Goal: Information Seeking & Learning: Check status

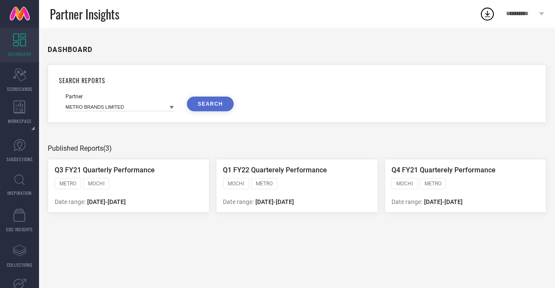
click at [106, 183] on div "MOCHI" at bounding box center [96, 183] width 26 height 11
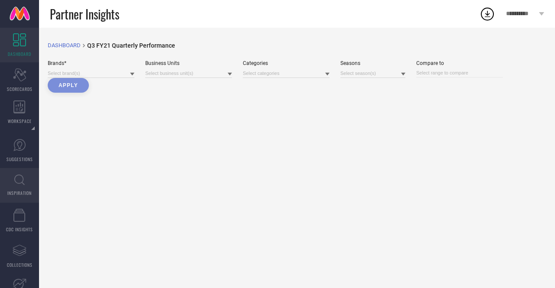
click at [17, 189] on link "INSPIRATION" at bounding box center [19, 185] width 39 height 35
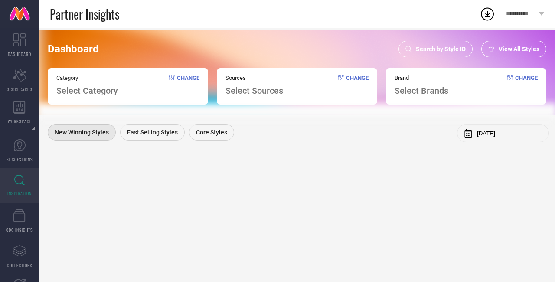
click at [441, 49] on span "Search by Style ID" at bounding box center [441, 49] width 50 height 7
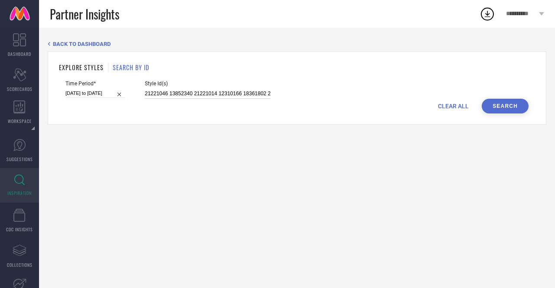
click at [170, 94] on input "21221046 13852340 21221014 12310166 18361802 25254978 25254990 25255016 2598169…" at bounding box center [208, 94] width 126 height 10
paste input "46111255 15269132 79697322 45202009 86108026 45202074 48570656 48570434 5568542…"
type input "46111255 15269132 79697322 45202009 86108026 45202074 48570656 48570434 5568542…"
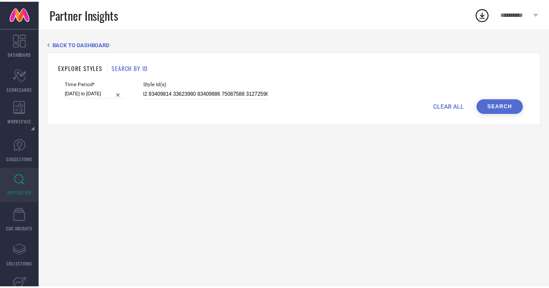
scroll to position [0, 0]
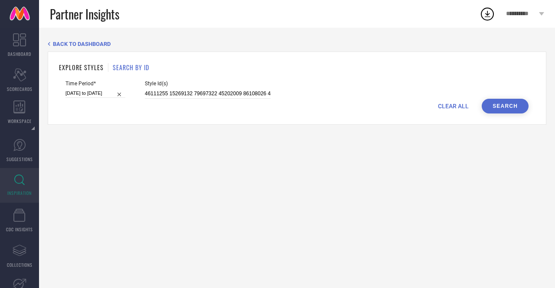
click at [499, 101] on button "Search" at bounding box center [505, 106] width 47 height 15
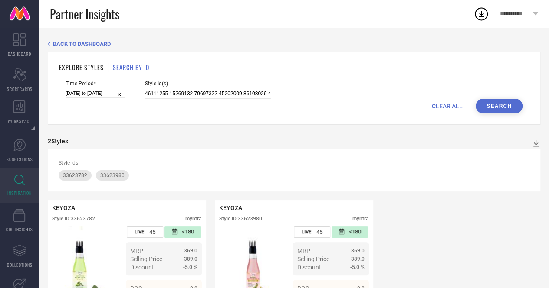
click at [451, 104] on span "CLEAR ALL" at bounding box center [446, 106] width 31 height 7
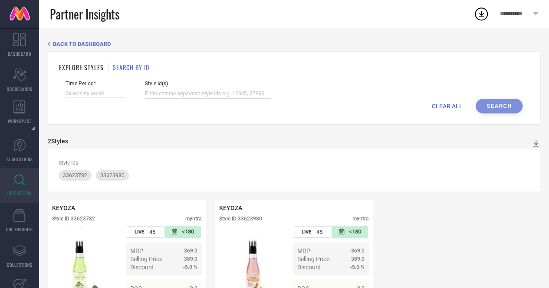
click at [218, 95] on input at bounding box center [208, 94] width 126 height 10
paste input "46111255 15269132 79697322 45202009 86108026 45202074 48570656 48570434 5568542…"
type input "46111255 15269132 79697322 45202009 86108026 45202074 48570656 48570434 5568542…"
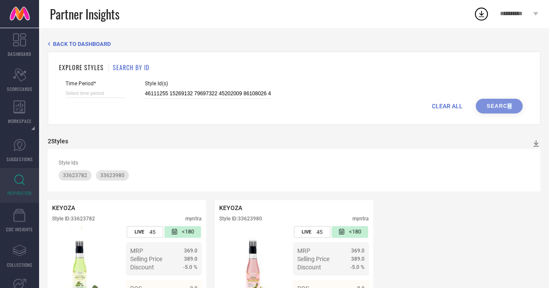
drag, startPoint x: 507, startPoint y: 107, endPoint x: 519, endPoint y: 108, distance: 11.8
click at [519, 108] on div "CLEAR ALL Search" at bounding box center [293, 106] width 457 height 15
click at [497, 105] on div "CLEAR ALL Search" at bounding box center [293, 106] width 457 height 15
click at [494, 108] on div "CLEAR ALL Search" at bounding box center [293, 106] width 457 height 15
click at [154, 99] on input "46111255 15269132 79697322 45202009 86108026 45202074 48570656 48570434 5568542…" at bounding box center [208, 94] width 126 height 10
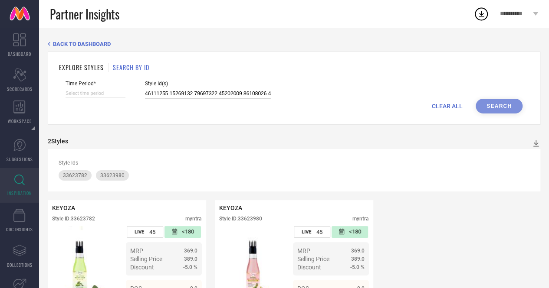
click at [156, 97] on input "46111255 15269132 79697322 45202009 86108026 45202074 48570656 48570434 5568542…" at bounding box center [208, 94] width 126 height 10
click at [181, 95] on input "46111255 15269132 79697322 45202009 86108026 45202074 48570656 48570434 5568542…" at bounding box center [208, 94] width 126 height 10
click at [498, 111] on div "CLEAR ALL Search" at bounding box center [293, 106] width 457 height 15
click at [52, 43] on div "BACK TO DASHBOARD" at bounding box center [294, 44] width 492 height 7
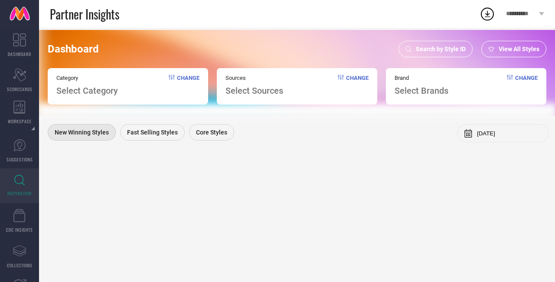
click at [450, 91] on div "Brand Select Brands Change" at bounding box center [466, 86] width 160 height 36
click at [520, 52] on span "View All Styles" at bounding box center [519, 49] width 41 height 7
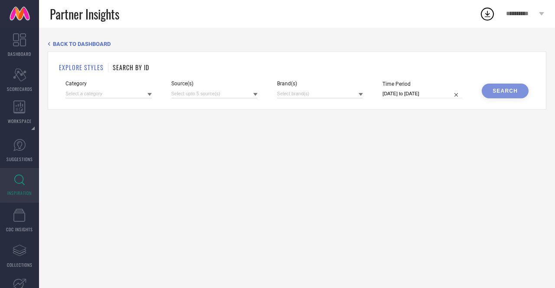
click at [134, 70] on h1 "SEARCH BY ID" at bounding box center [131, 67] width 36 height 9
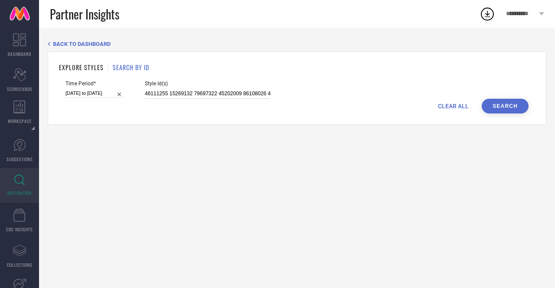
click at [159, 93] on input "46111255 15269132 79697322 45202009 86108026 45202074 48570656 48570434 5568542…" at bounding box center [208, 94] width 126 height 10
paste input "46111255 15269132 79697322 45202009 86108026 45202074 48570656 48570434 5568542…"
type input "46111255 15269132 79697322 45202009 86108026 45202074 48570656 48570434 5568542…"
click at [504, 111] on button "Search" at bounding box center [505, 106] width 47 height 15
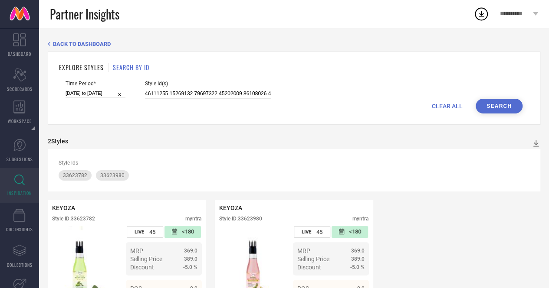
scroll to position [54, 0]
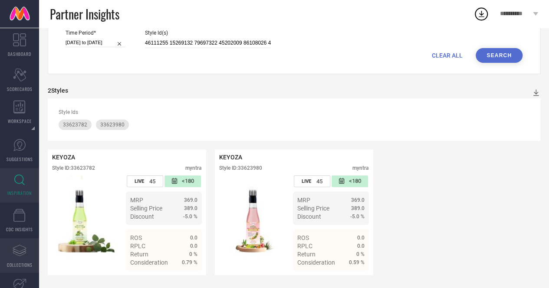
click at [17, 254] on icon "Assortments Created with Sketch." at bounding box center [20, 251] width 14 height 14
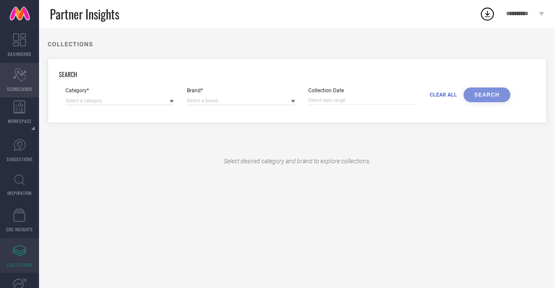
click at [20, 74] on icon at bounding box center [19, 75] width 13 height 13
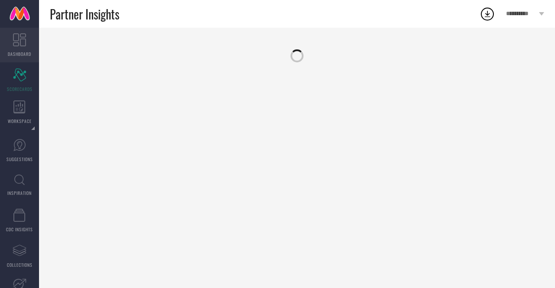
click at [19, 44] on icon at bounding box center [19, 39] width 13 height 13
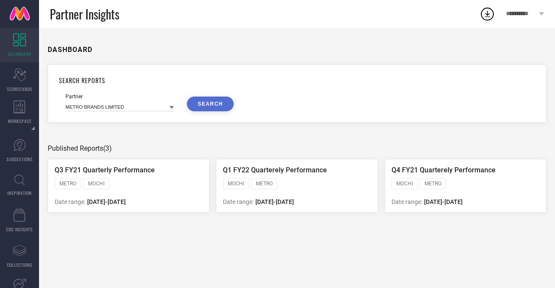
click at [325, 209] on div "Q1 FY22 Quarterely Performance MOCHI METRO Date range: [DATE] - [DATE]" at bounding box center [297, 186] width 162 height 54
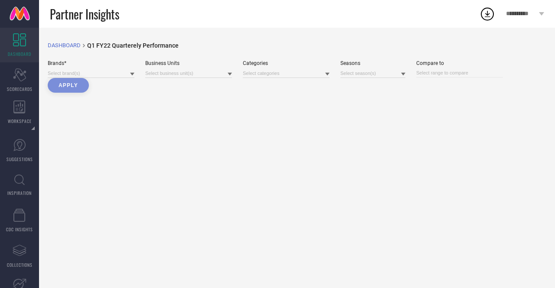
click at [325, 209] on div "DASHBOARD breadcrumb Created with Sketch. Q1 FY22 Quarterely Performance Brands…" at bounding box center [297, 158] width 516 height 261
